Goal: Navigation & Orientation: Find specific page/section

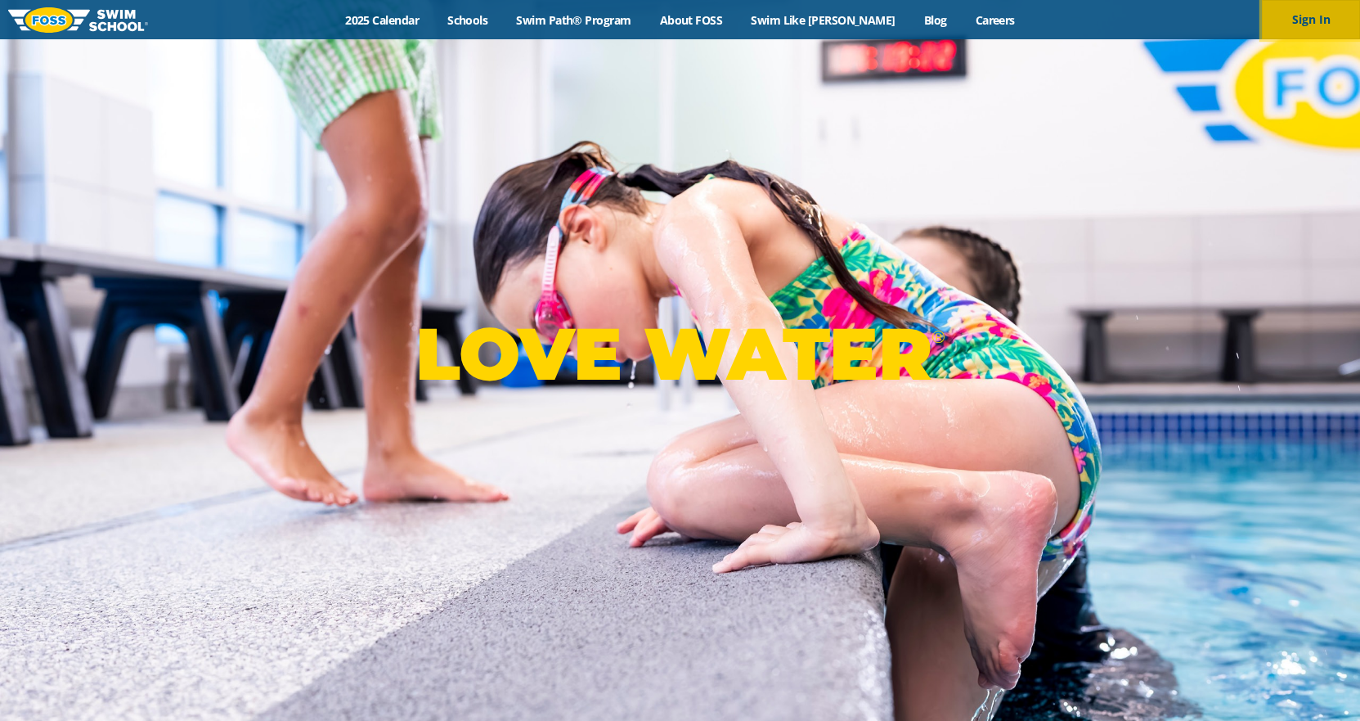
click at [1296, 22] on button "Sign In" at bounding box center [1311, 19] width 98 height 39
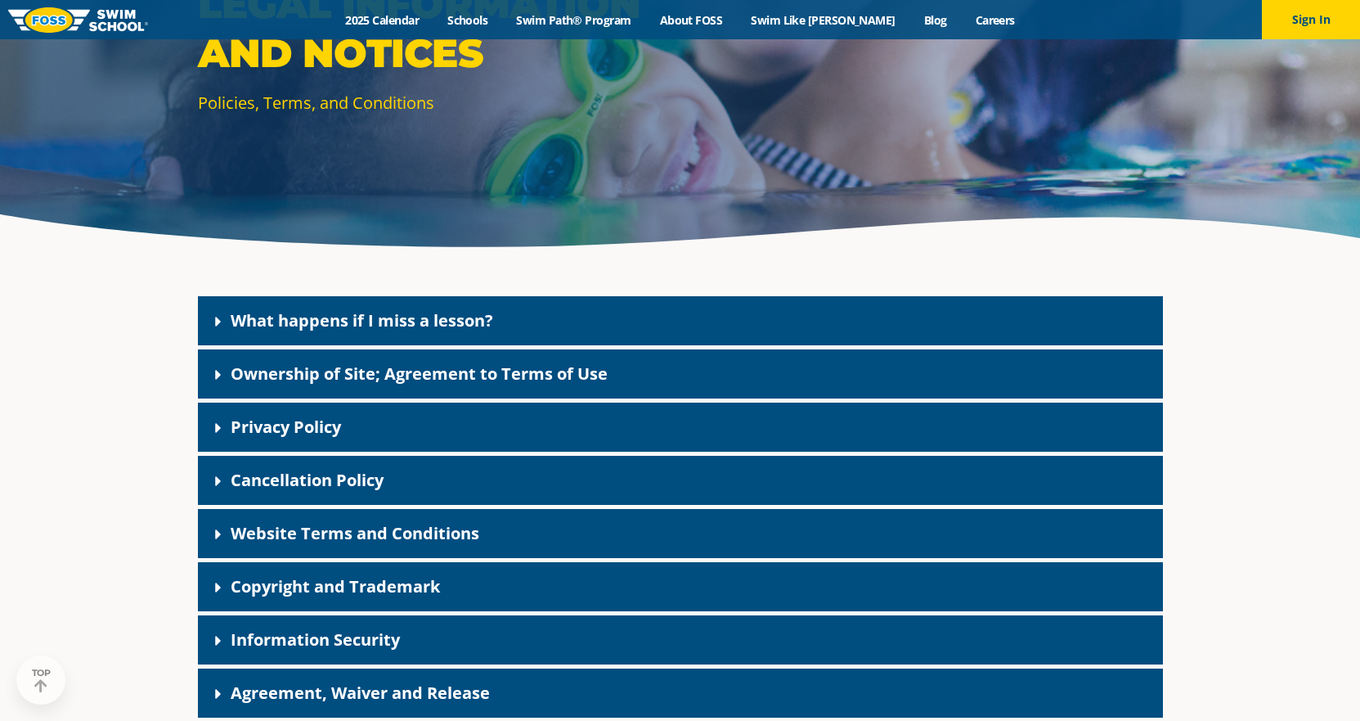
scroll to position [245, 0]
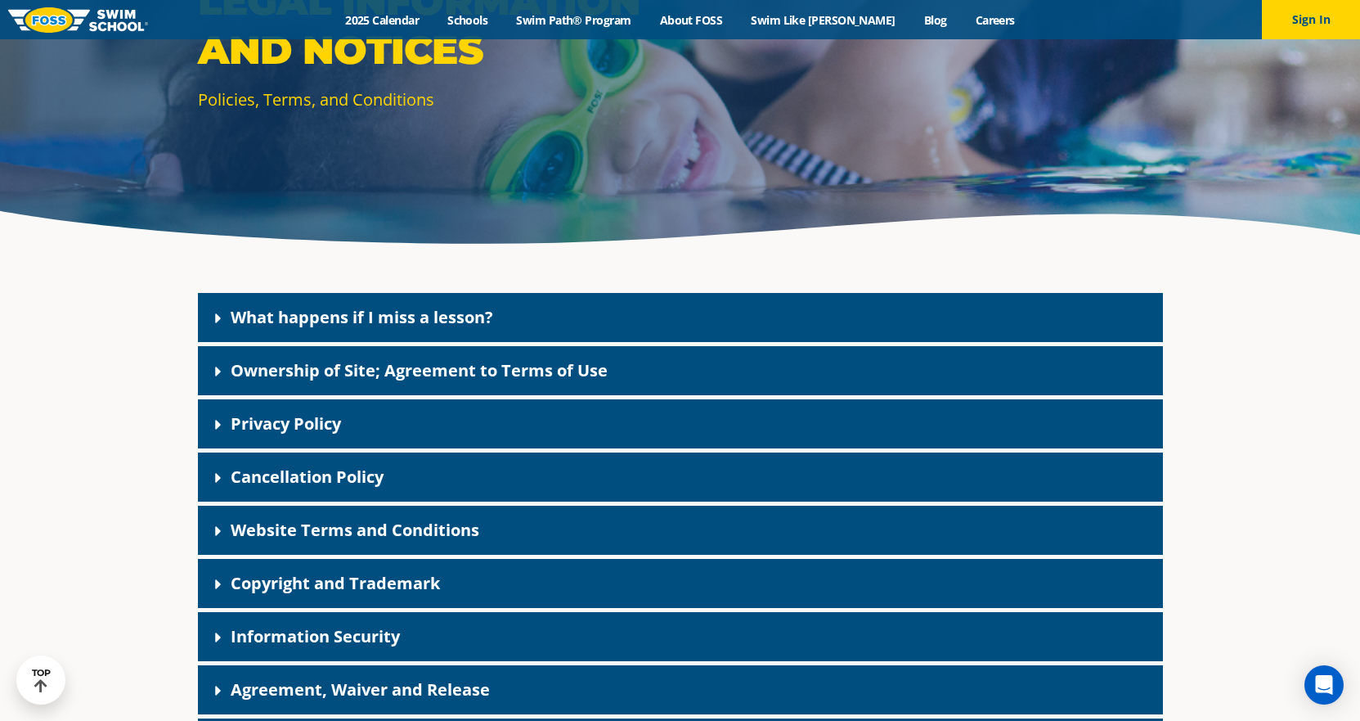
click at [218, 471] on icon at bounding box center [218, 478] width 16 height 16
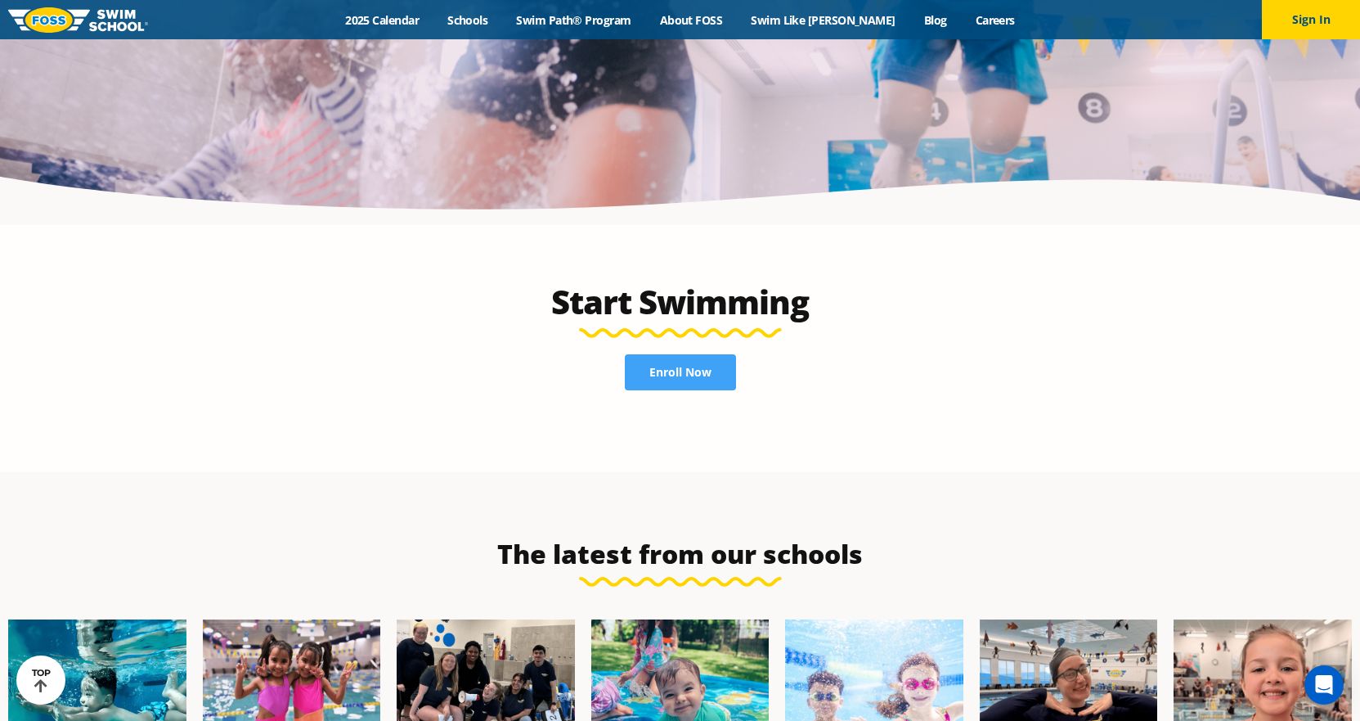
scroll to position [4172, 0]
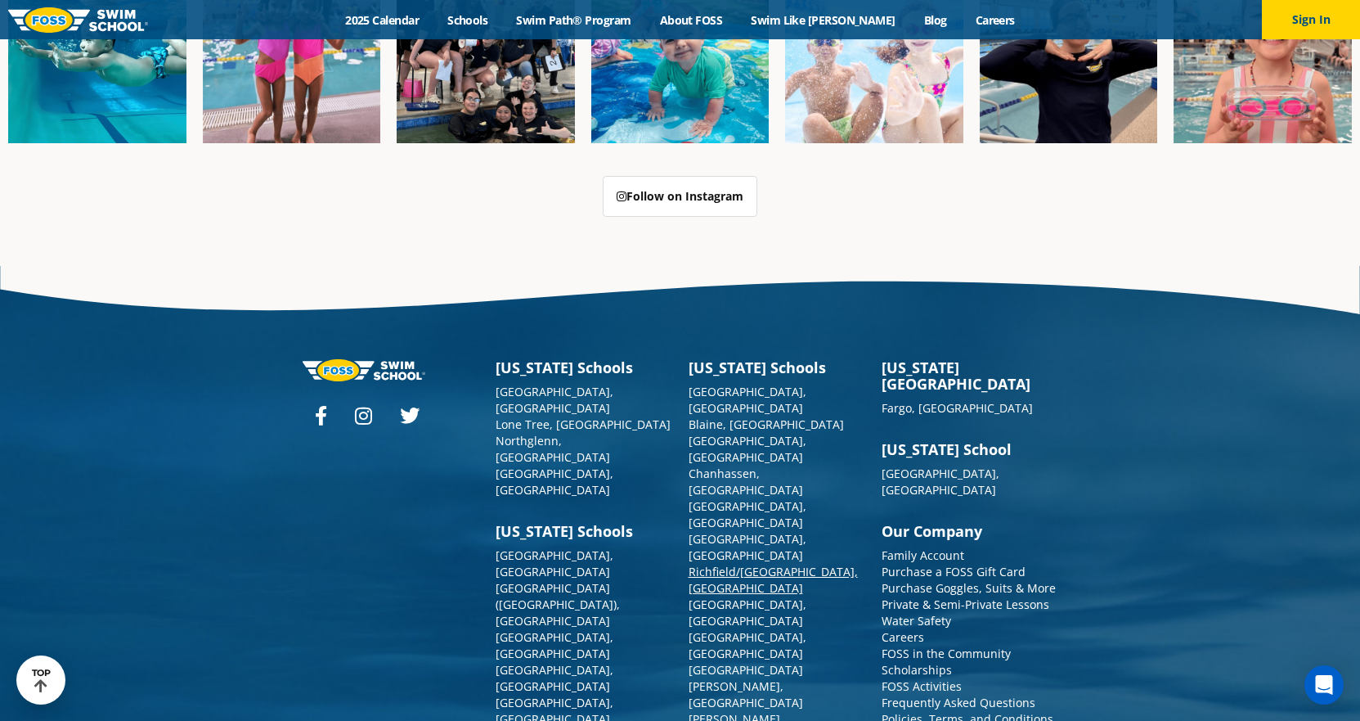
click at [728, 564] on link "Richfield/[GEOGRAPHIC_DATA], [GEOGRAPHIC_DATA]" at bounding box center [773, 580] width 169 height 32
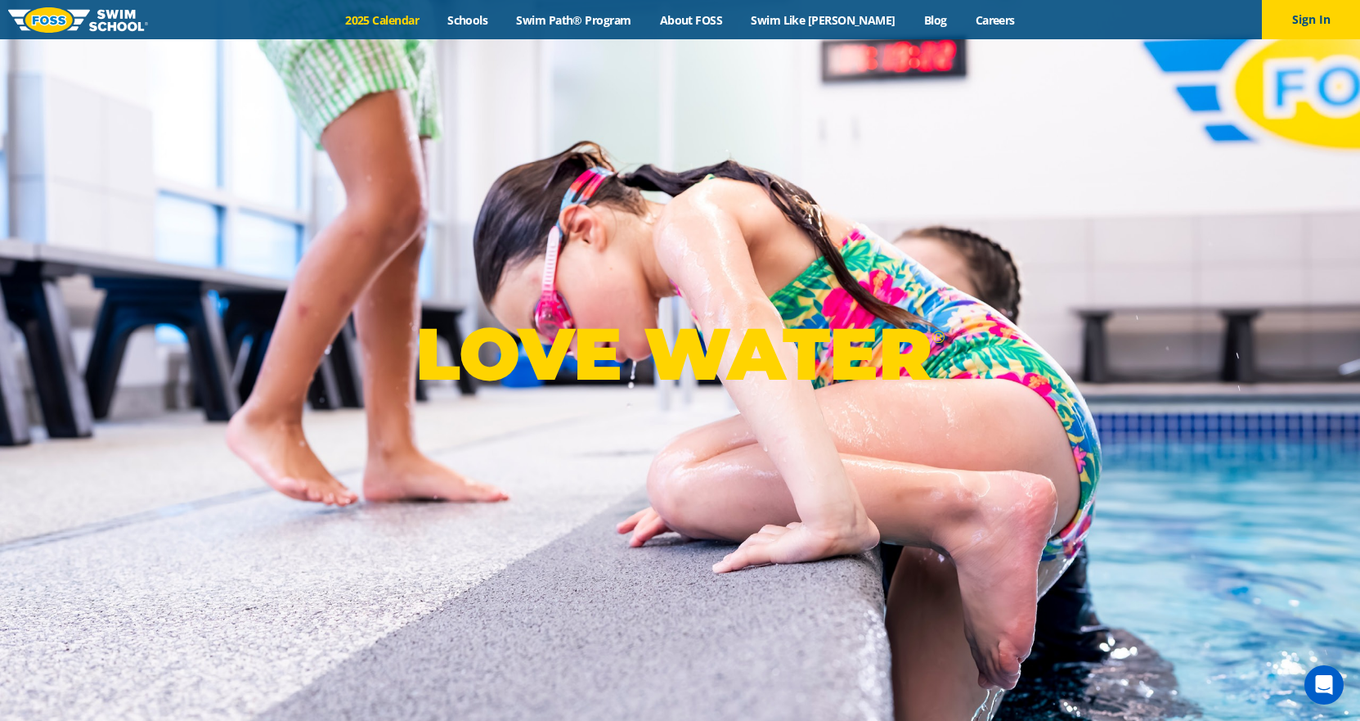
click at [430, 13] on link "2025 Calendar" at bounding box center [382, 20] width 102 height 16
